Goal: Navigation & Orientation: Find specific page/section

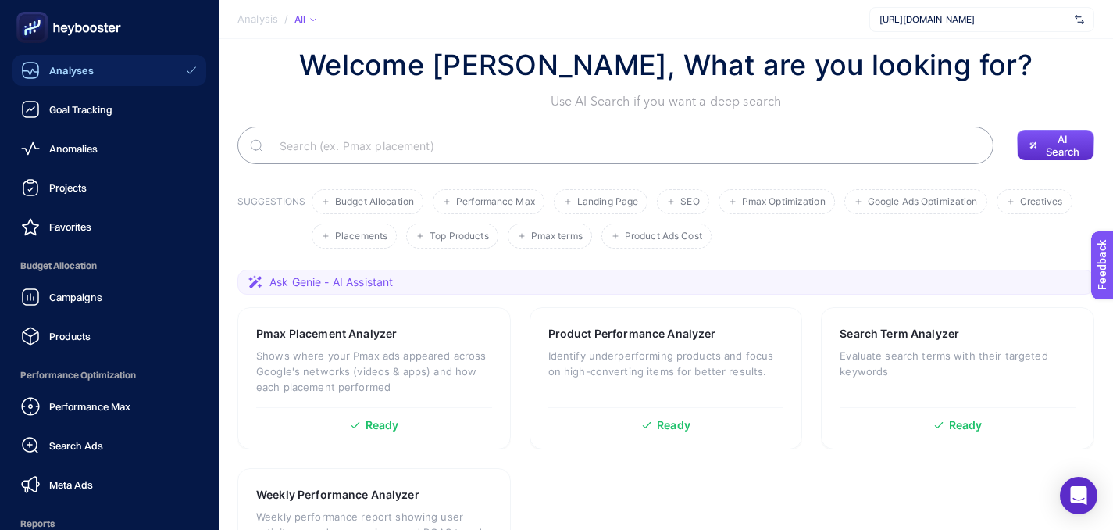
click at [40, 27] on rect at bounding box center [33, 28] width 26 height 26
click at [41, 56] on link "Analyses" at bounding box center [109, 70] width 194 height 31
click at [56, 71] on span "Analyses" at bounding box center [71, 70] width 45 height 12
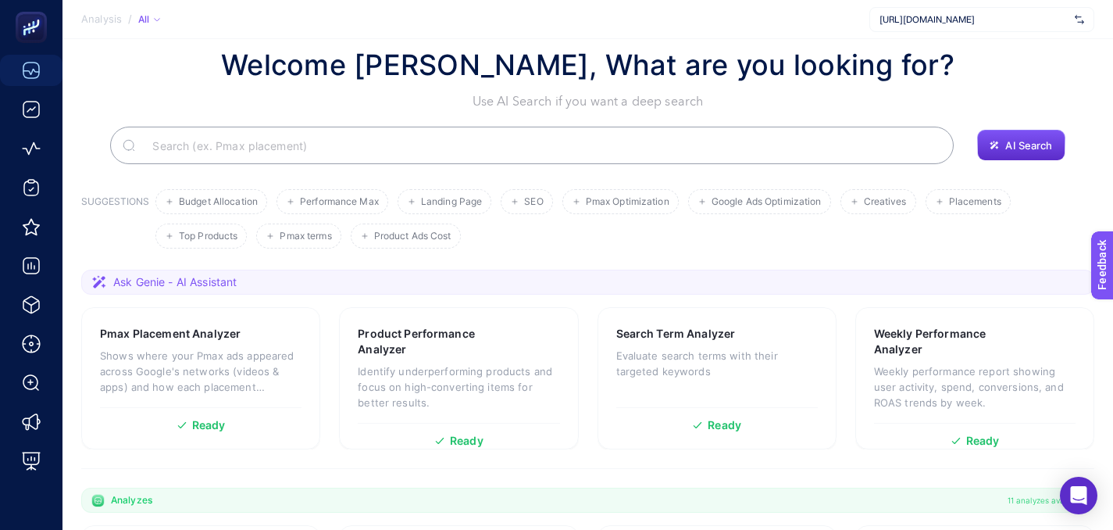
click at [994, 22] on span "[URL][DOMAIN_NAME]" at bounding box center [974, 19] width 189 height 12
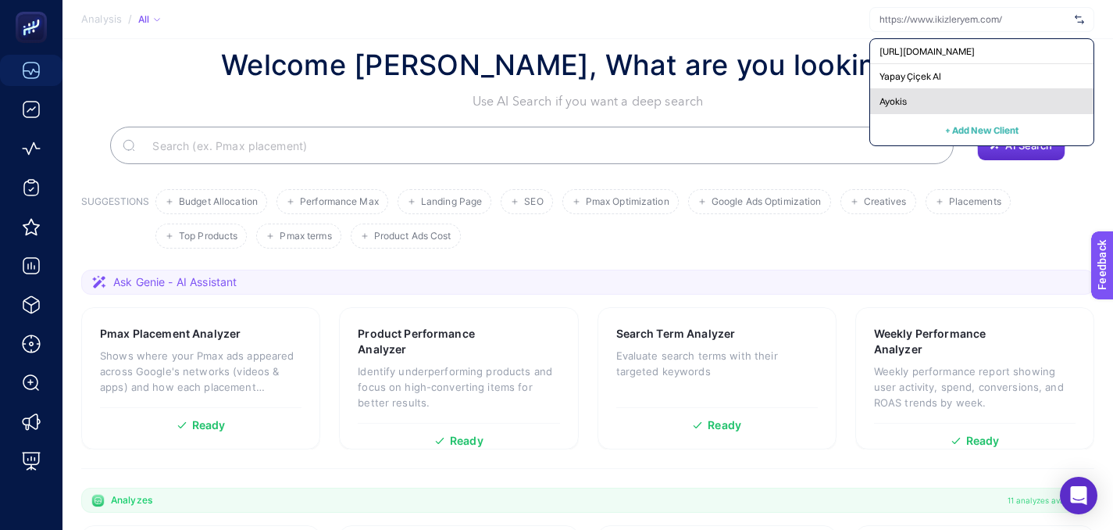
click at [953, 105] on div "Ayokis" at bounding box center [981, 101] width 223 height 25
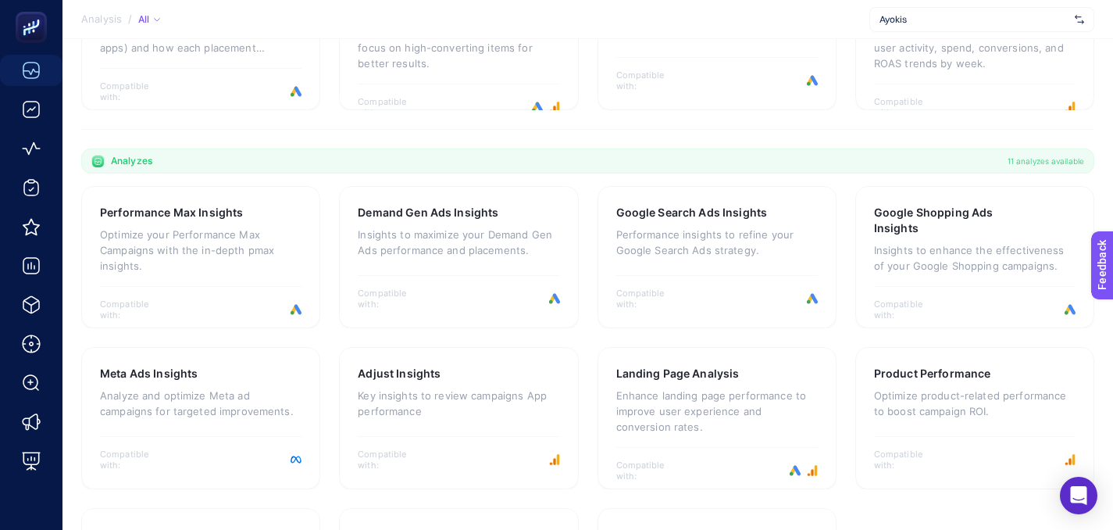
scroll to position [511, 0]
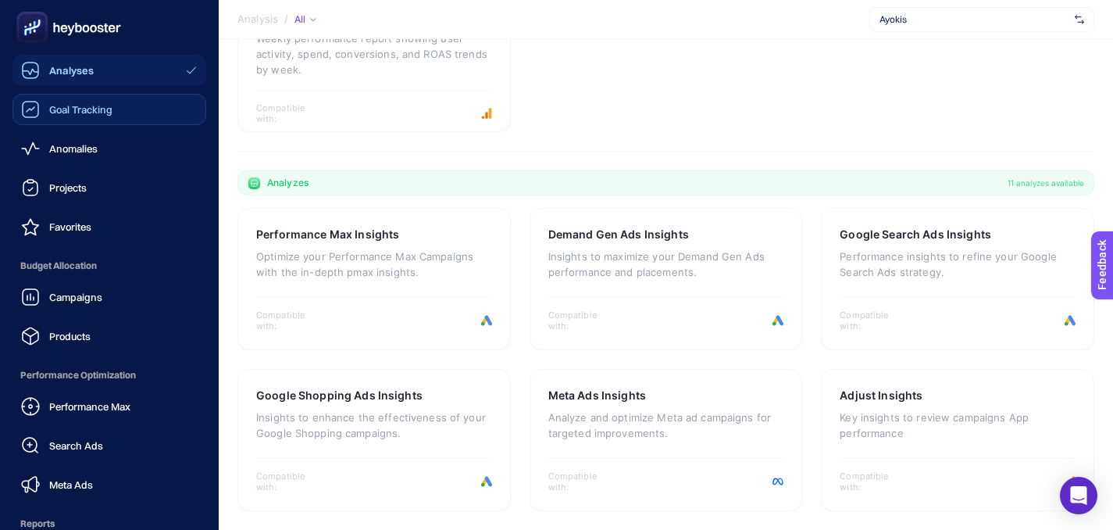
click at [27, 111] on icon at bounding box center [30, 109] width 17 height 16
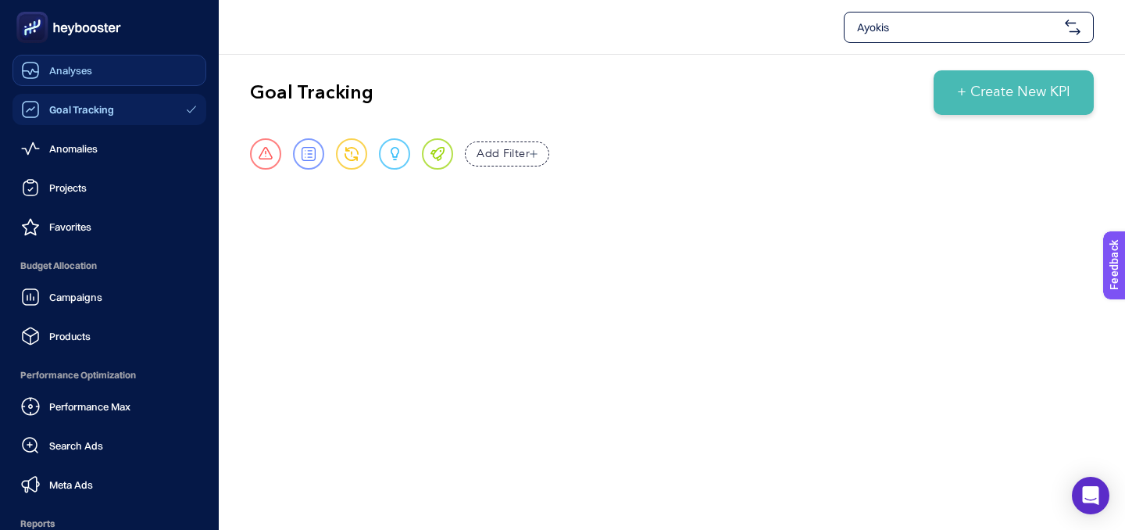
click at [71, 74] on span "Analyses" at bounding box center [70, 70] width 43 height 12
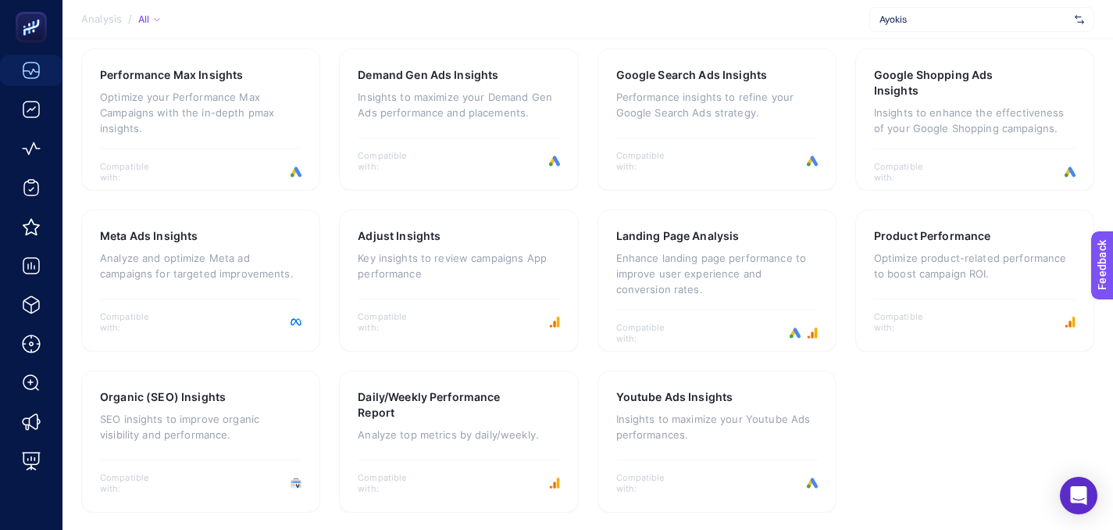
scroll to position [511, 0]
